Goal: Task Accomplishment & Management: Manage account settings

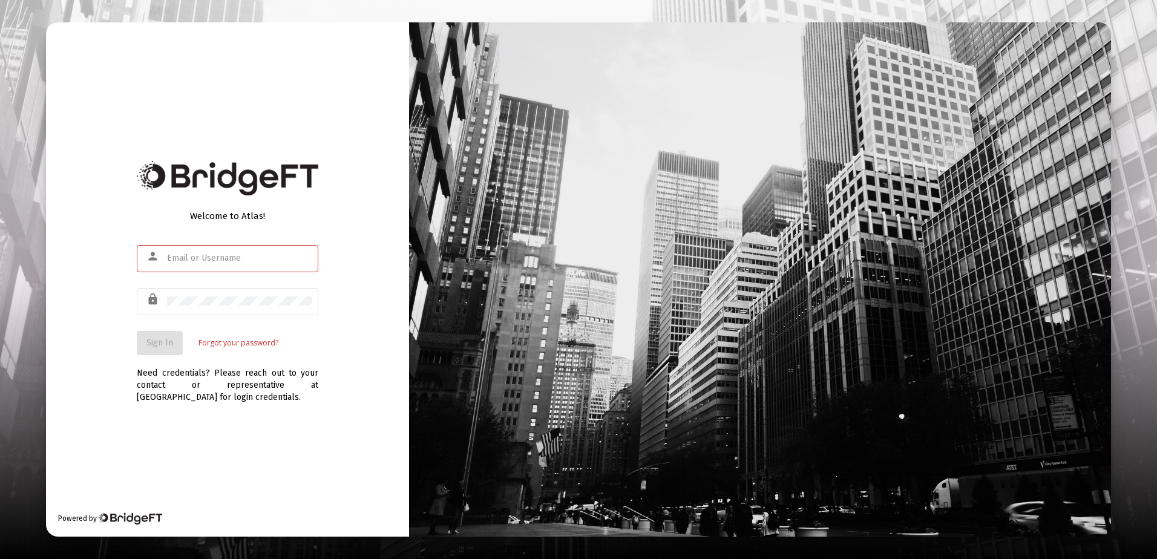
click at [205, 435] on div "Welcome to Atlas! person lock Sign In Forgot your password? Need credentials? P…" at bounding box center [227, 279] width 363 height 515
click at [159, 255] on mat-icon "person" at bounding box center [153, 256] width 15 height 15
type input "[PERSON_NAME][EMAIL_ADDRESS][DOMAIN_NAME]"
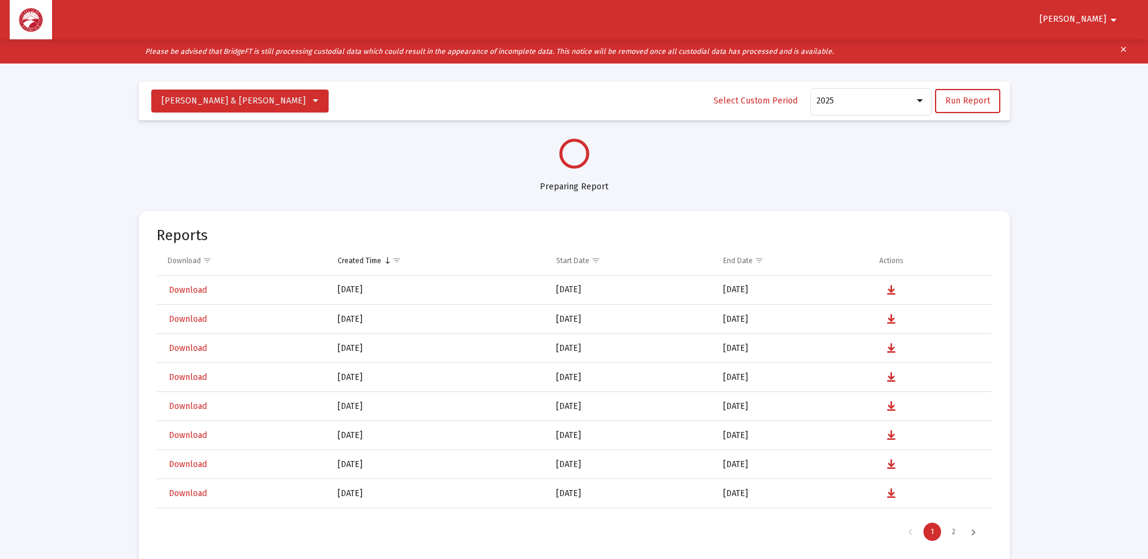
scroll to position [581, 0]
select select "View all"
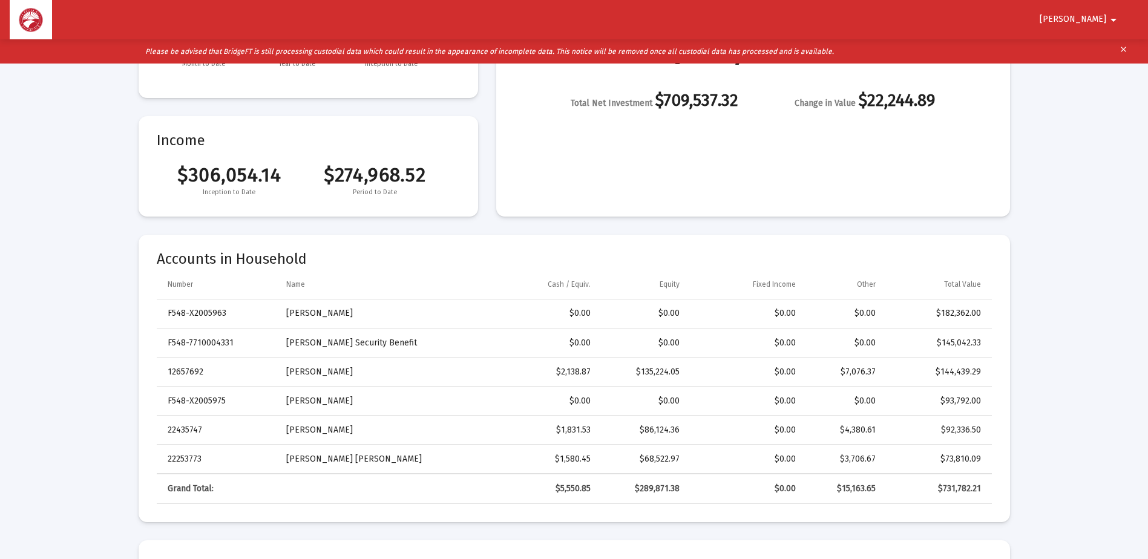
scroll to position [242, 0]
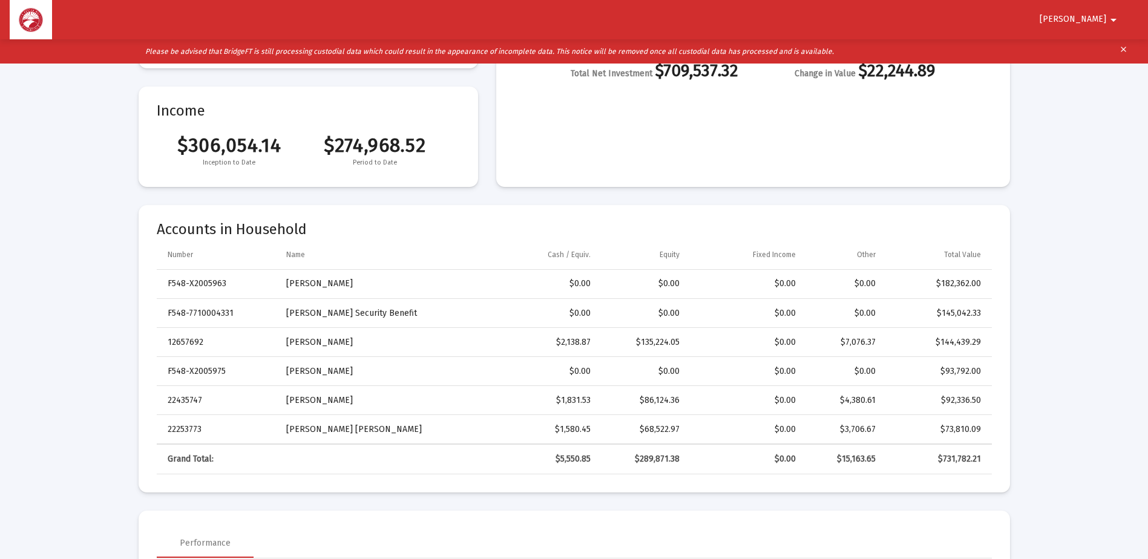
click at [1099, 15] on span "[PERSON_NAME]" at bounding box center [1073, 20] width 67 height 10
click at [1094, 50] on button "Logout" at bounding box center [1099, 51] width 68 height 29
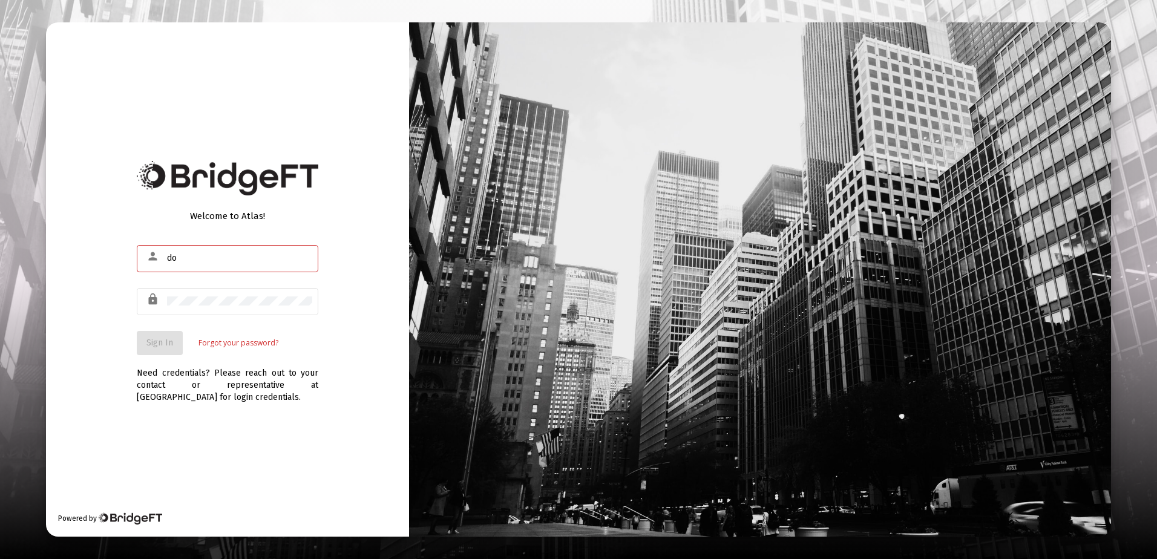
type input "do"
